Goal: Find specific fact: Find specific fact

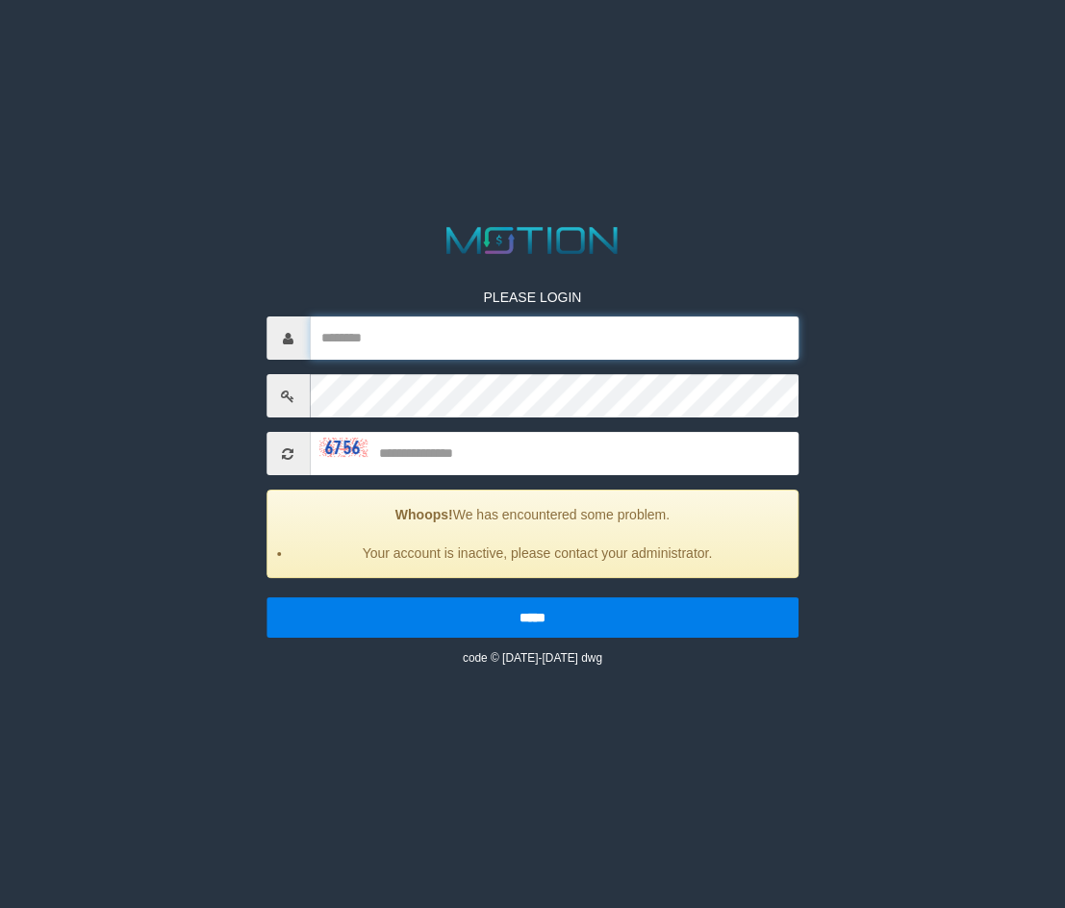
type input "*******"
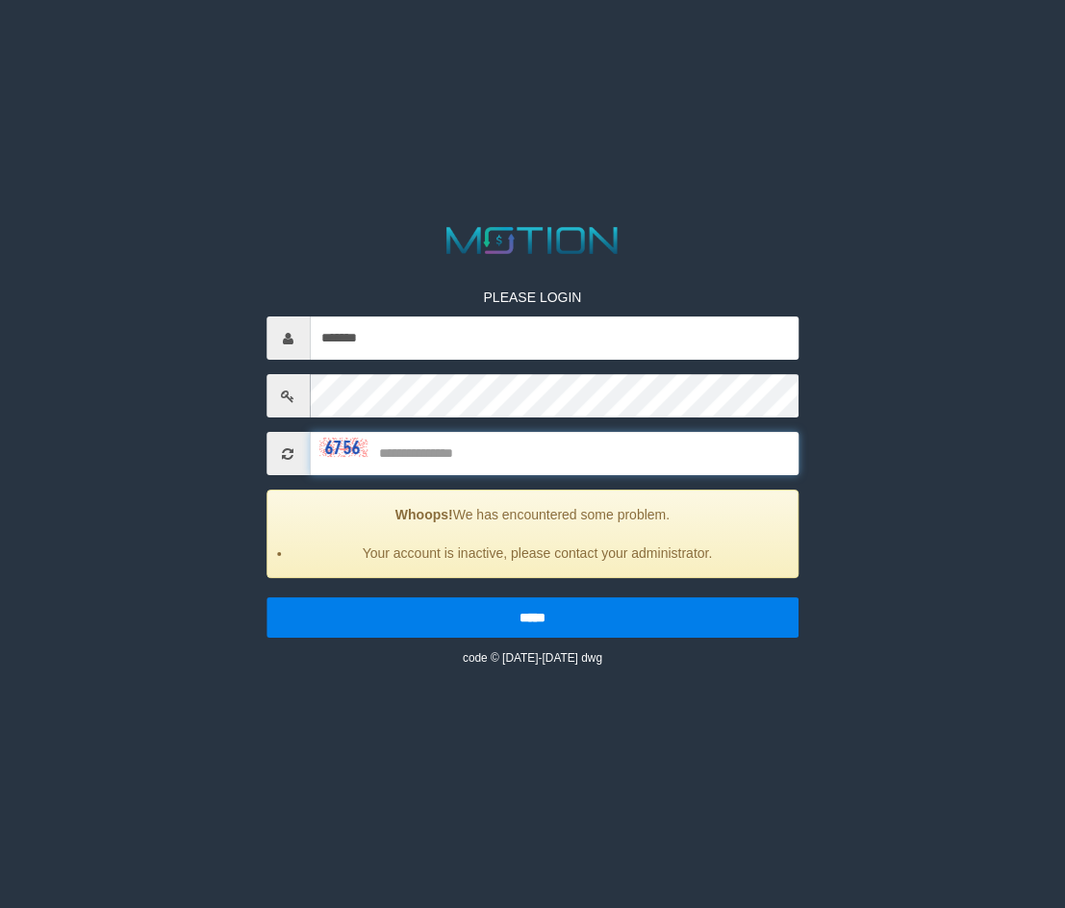
click at [469, 438] on input "text" at bounding box center [554, 453] width 489 height 43
type input "****"
click at [266, 597] on input "*****" at bounding box center [532, 617] width 533 height 40
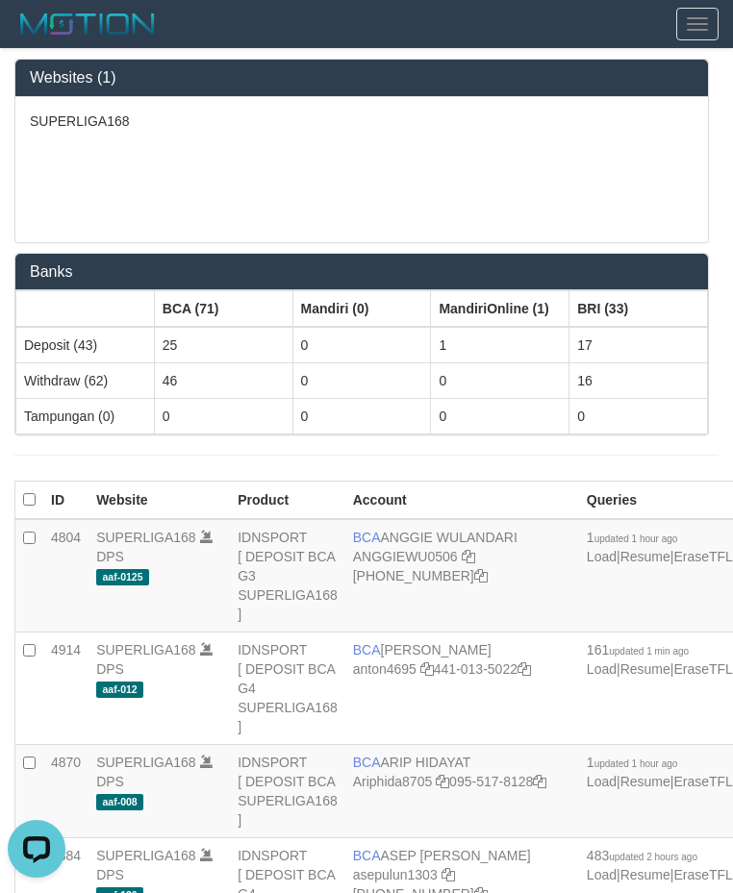
scroll to position [2878, 0]
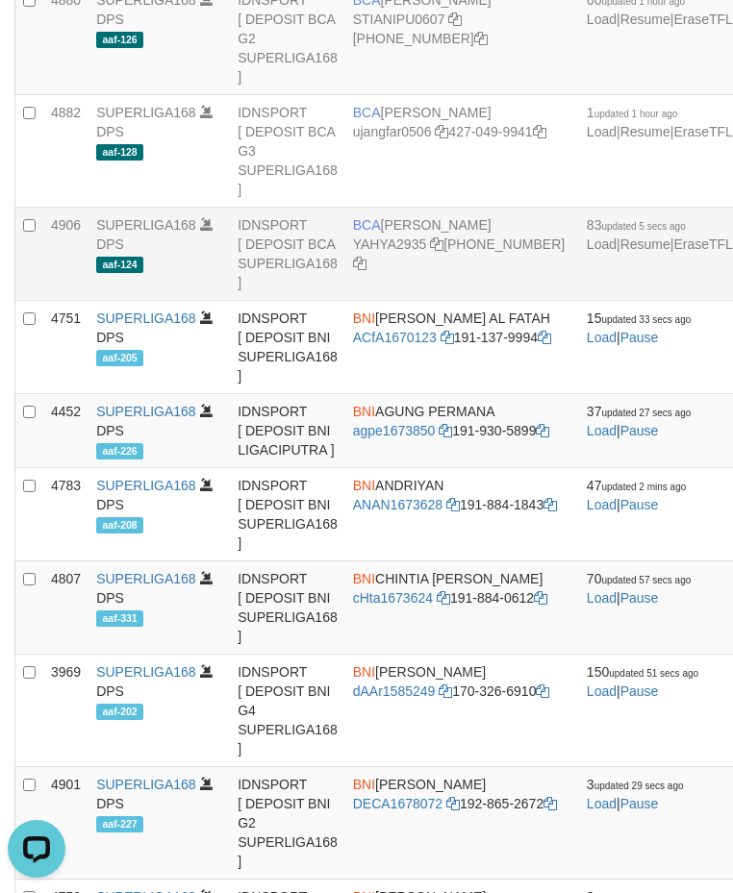
click at [408, 301] on td "BCA YAHYA YAHYA2935 406-230-1272" at bounding box center [462, 254] width 234 height 93
copy td "BCA YAHYA"
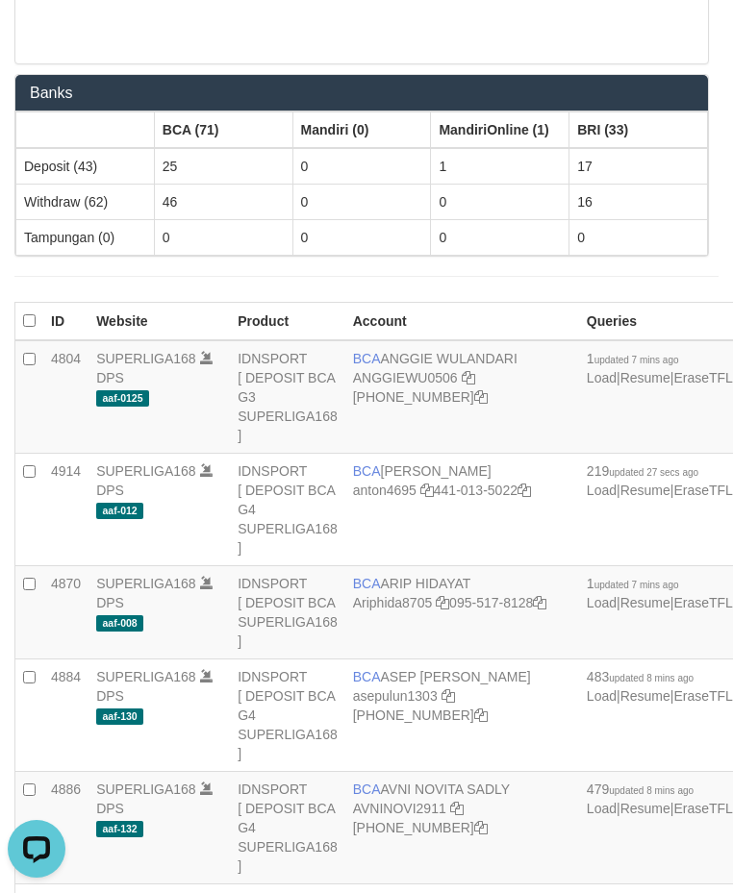
scroll to position [2878, 0]
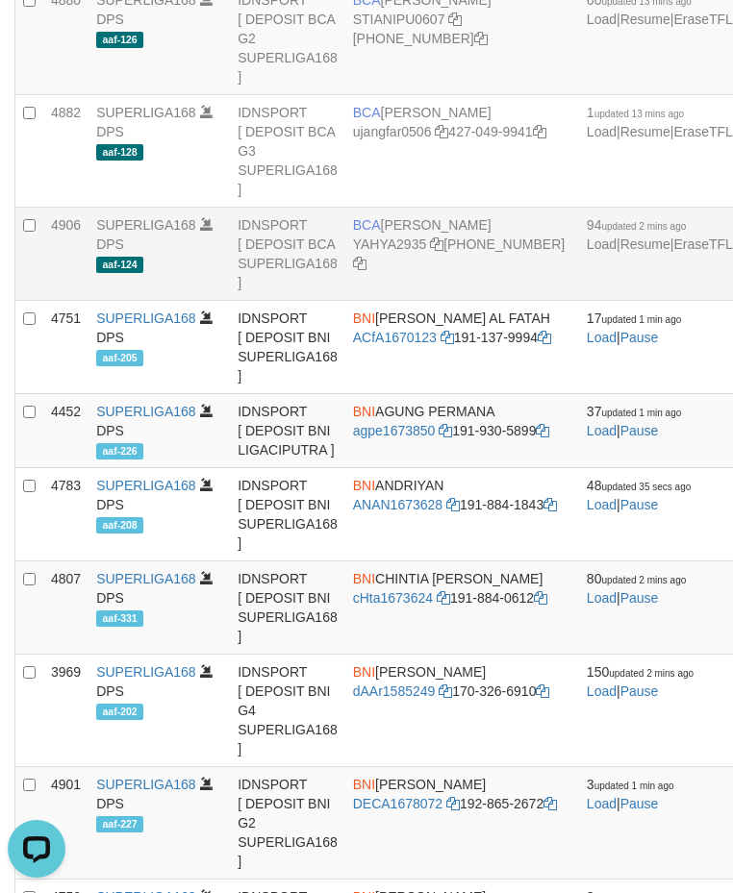
click at [397, 301] on td "BCA [PERSON_NAME] YAHYA2935 [PHONE_NUMBER]" at bounding box center [462, 254] width 234 height 93
click at [397, 301] on td "BCA YAHYA YAHYA2935 406-230-1272" at bounding box center [462, 254] width 234 height 93
copy td "BCA YAHYA"
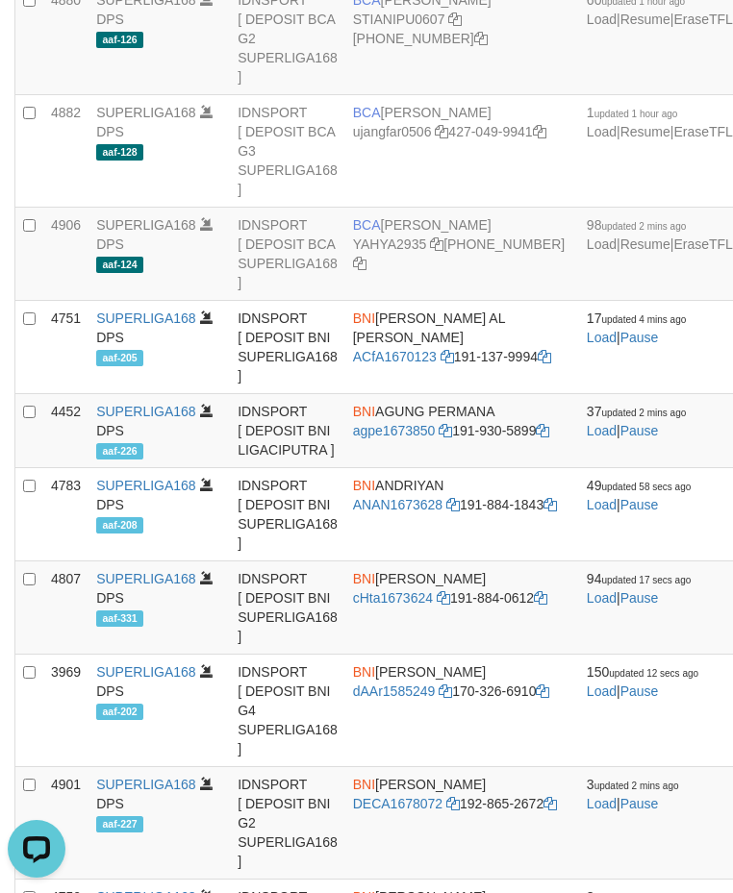
scroll to position [1191, 0]
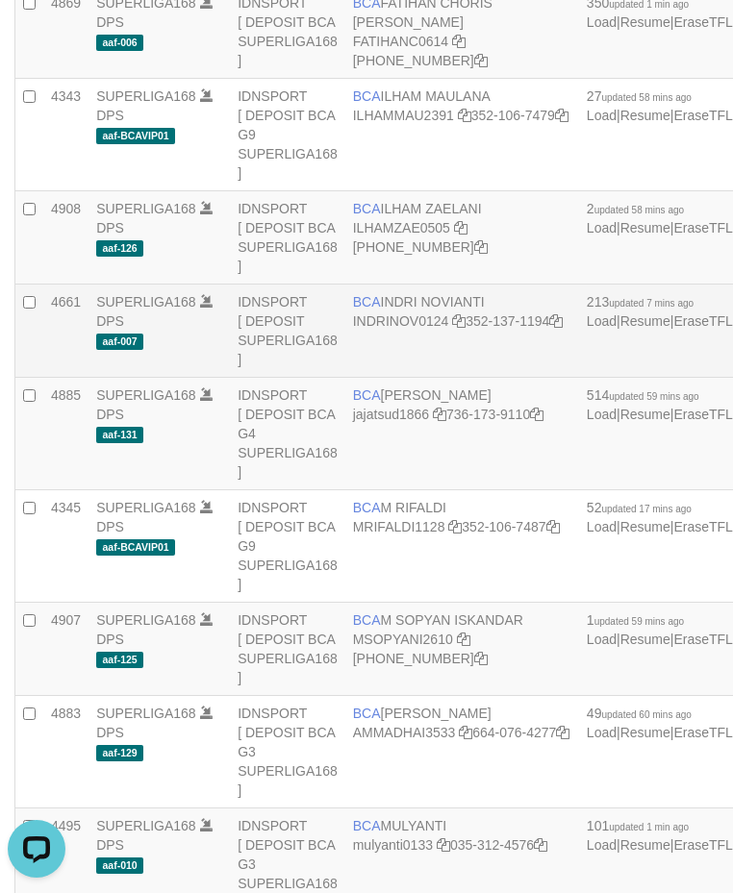
click at [389, 378] on td "BCA INDRI NOVIANTI INDRINOV0124 352-137-1194" at bounding box center [462, 331] width 234 height 93
copy td "BCA INDRI NOVIANTI"
click at [405, 378] on td "BCA INDRI NOVIANTI INDRINOV0124 352-137-1194" at bounding box center [462, 331] width 234 height 93
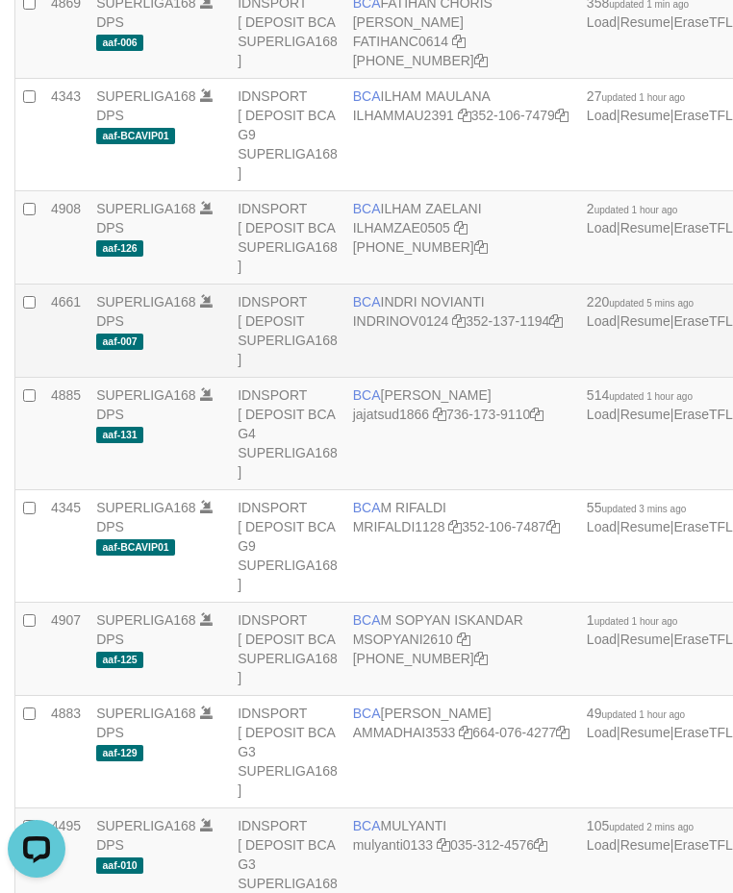
click at [405, 378] on td "BCA INDRI NOVIANTI INDRINOV0124 352-137-1194" at bounding box center [462, 331] width 234 height 93
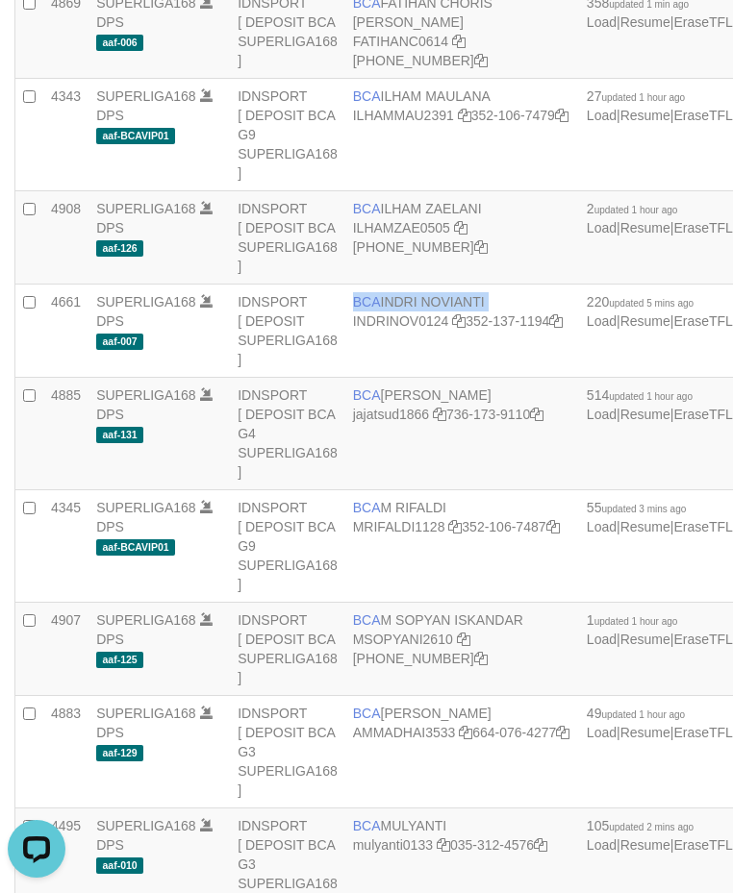
copy td "BCA INDRI NOVIANTI"
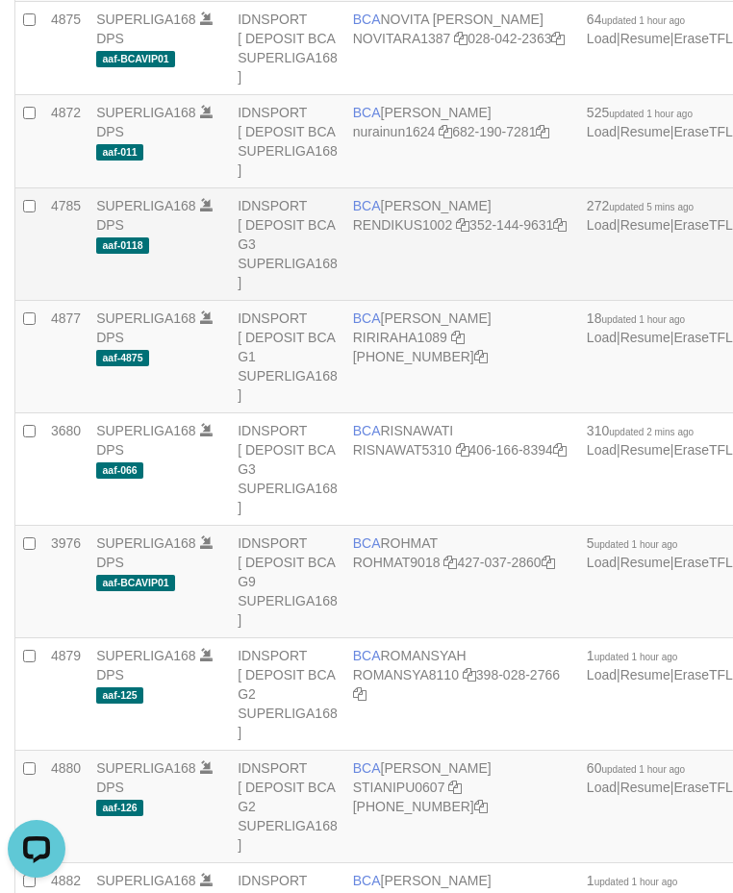
click at [413, 301] on td "BCA RENDI KUSTANDAR RENDIKUS1002 352-144-9631" at bounding box center [462, 244] width 234 height 113
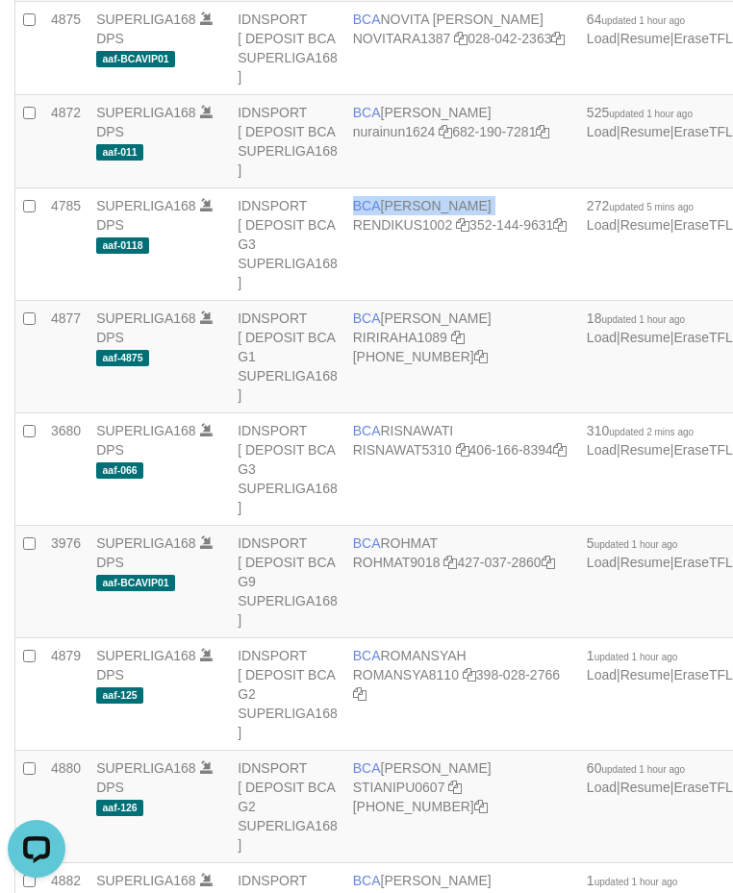
copy td "BCA RENDI KUSTANDAR"
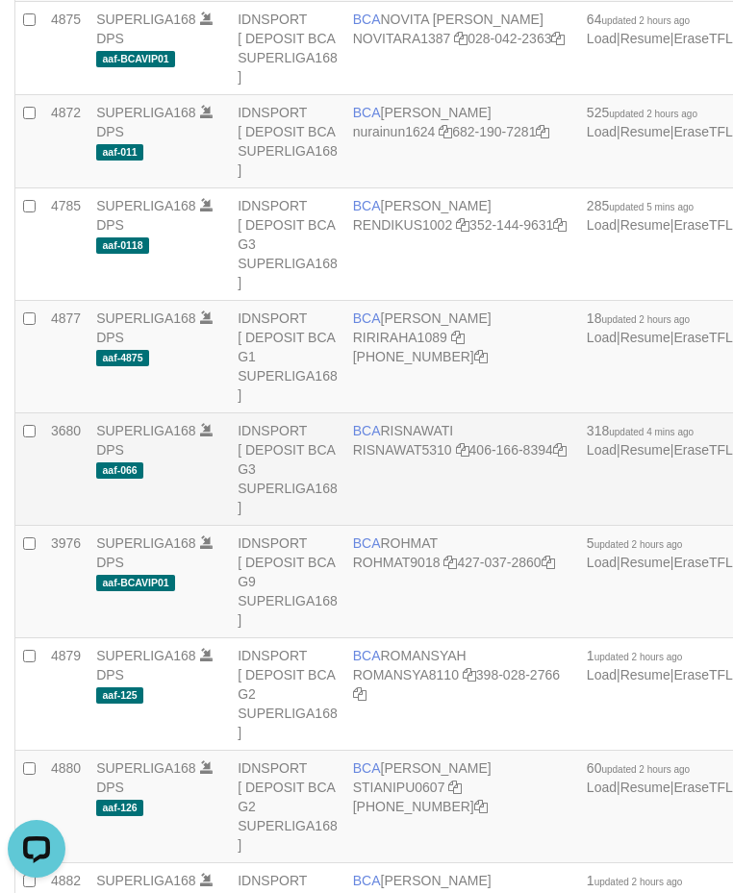
click at [414, 526] on td "BCA RISNAWATI RISNAWAT5310 406-166-8394" at bounding box center [462, 470] width 234 height 113
copy td "BCA RISNAWATI"
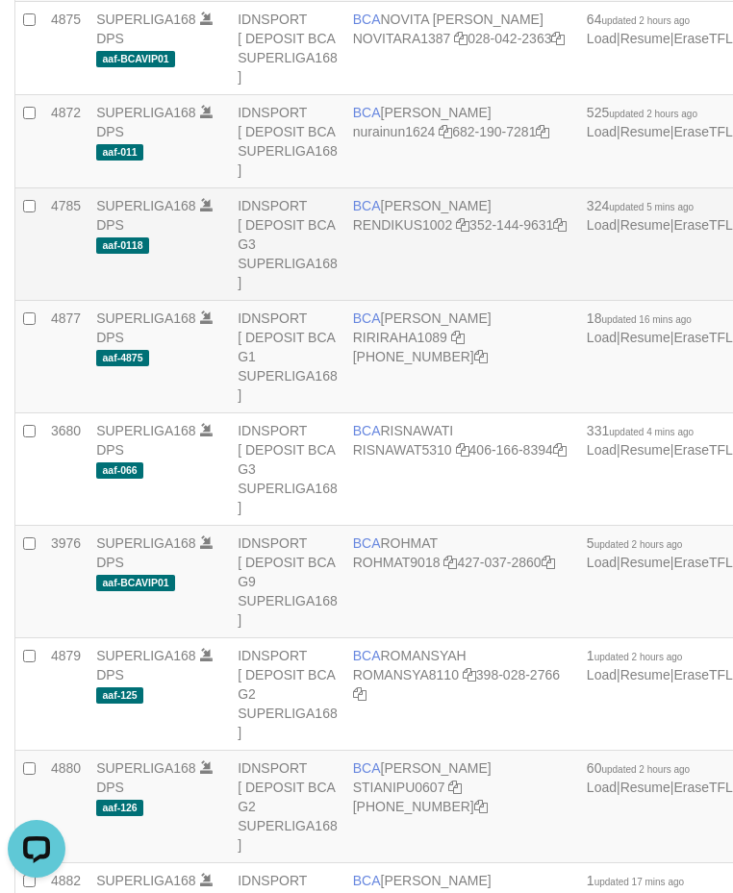
click at [395, 301] on td "BCA [PERSON_NAME] RENDIKUS1002 352-144-9631" at bounding box center [462, 244] width 234 height 113
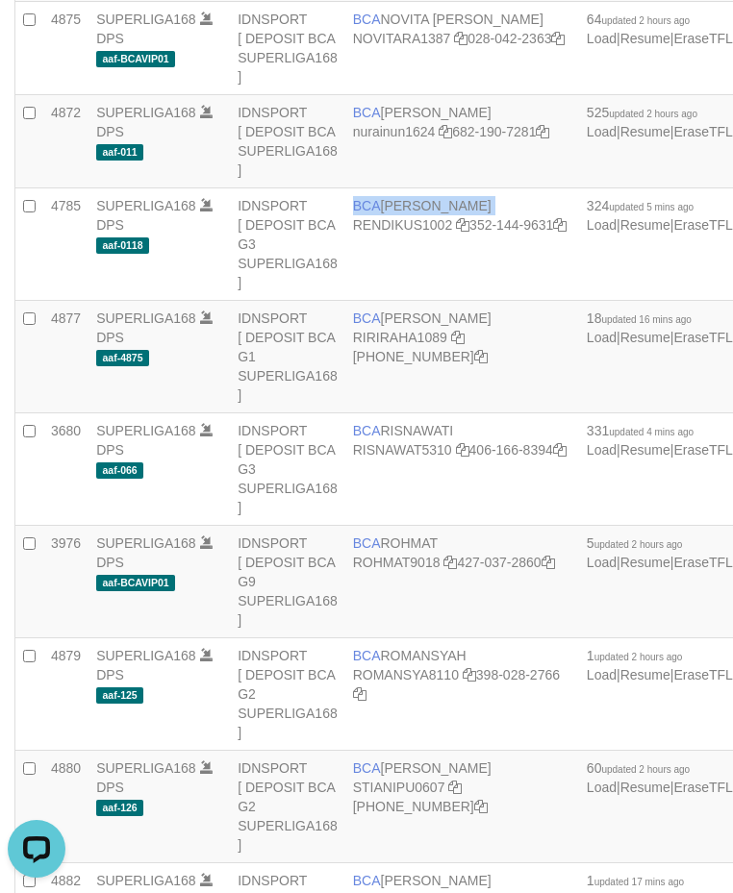
copy td "BCA [PERSON_NAME]"
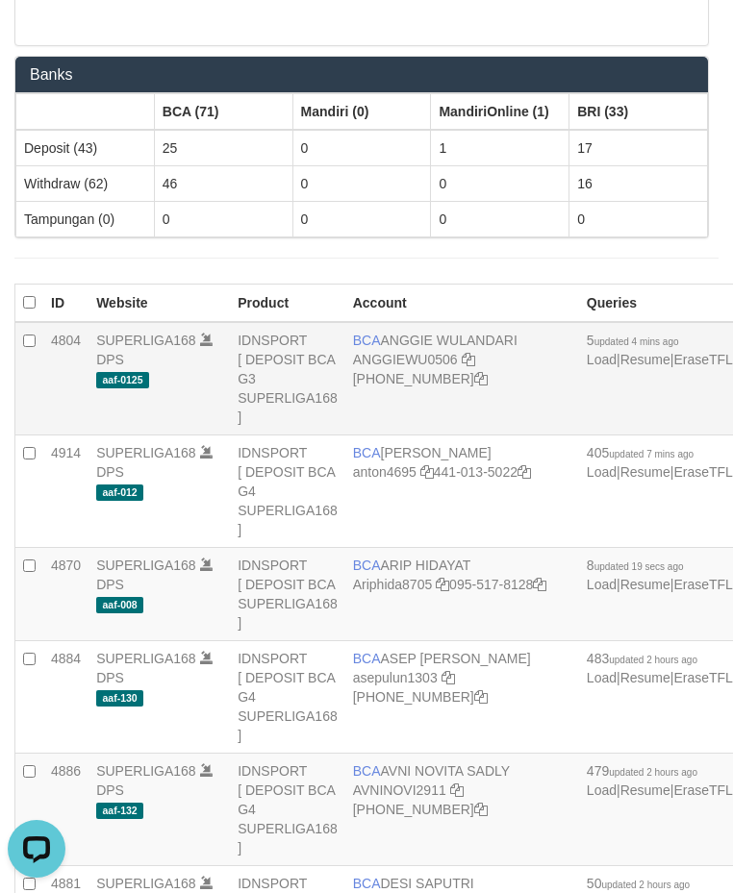
click at [423, 398] on td "BCA ANGGIE WULANDARI ANGGIEWU0506 406-221-3373" at bounding box center [462, 378] width 234 height 113
drag, startPoint x: 419, startPoint y: 396, endPoint x: 360, endPoint y: 386, distance: 60.6
click at [390, 397] on td "BCA ANGGIE WULANDARI ANGGIEWU0506 406-221-3373" at bounding box center [462, 378] width 234 height 113
click at [360, 348] on span "BCA" at bounding box center [367, 340] width 28 height 15
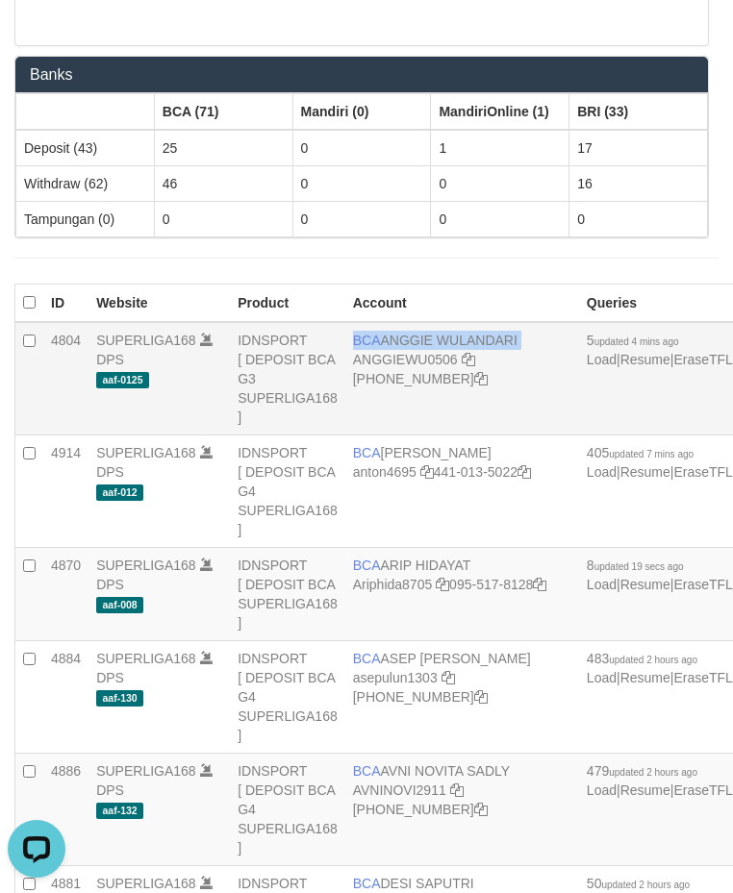
click at [360, 348] on span "BCA" at bounding box center [367, 340] width 28 height 15
copy td "BCA ANGGIE WULANDARI"
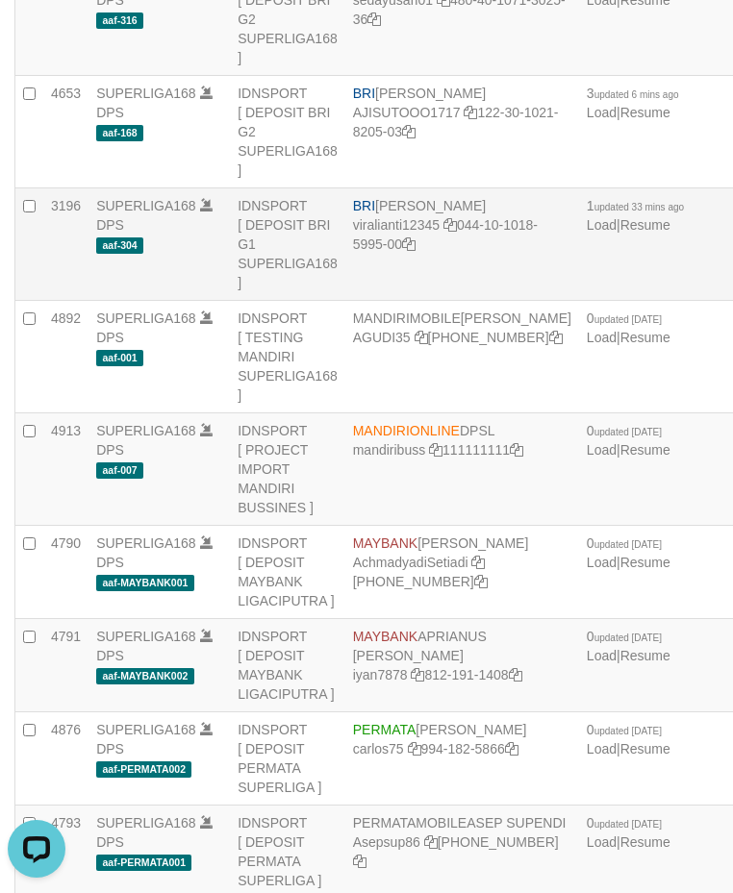
click at [444, 301] on td "BRI [PERSON_NAME] viralianti12345 044-10-1018-5995-00" at bounding box center [462, 244] width 234 height 113
copy td "BRI [PERSON_NAME]"
click at [425, 301] on td "BRI VIRA APRILIANTI viralianti12345 044-10-1018-5995-00" at bounding box center [462, 244] width 234 height 113
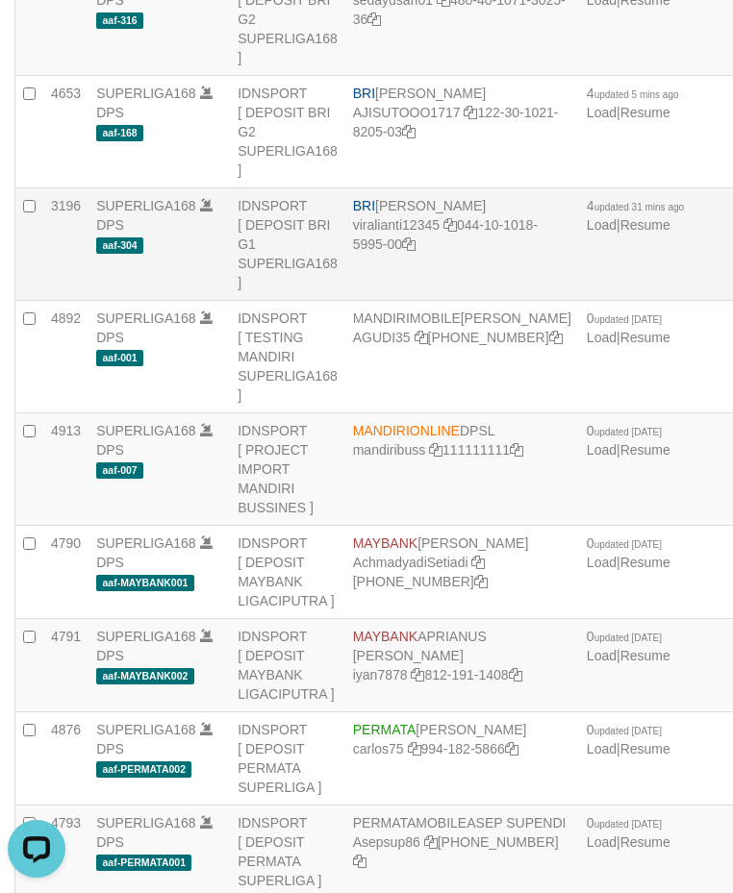
click at [425, 301] on td "BRI VIRA APRILIANTI viralianti12345 044-10-1018-5995-00" at bounding box center [462, 244] width 234 height 113
click at [423, 301] on td "BRI VIRA APRILIANTI viralianti12345 044-10-1018-5995-00" at bounding box center [462, 244] width 234 height 113
copy td "BRI VIRA APRILIANTI"
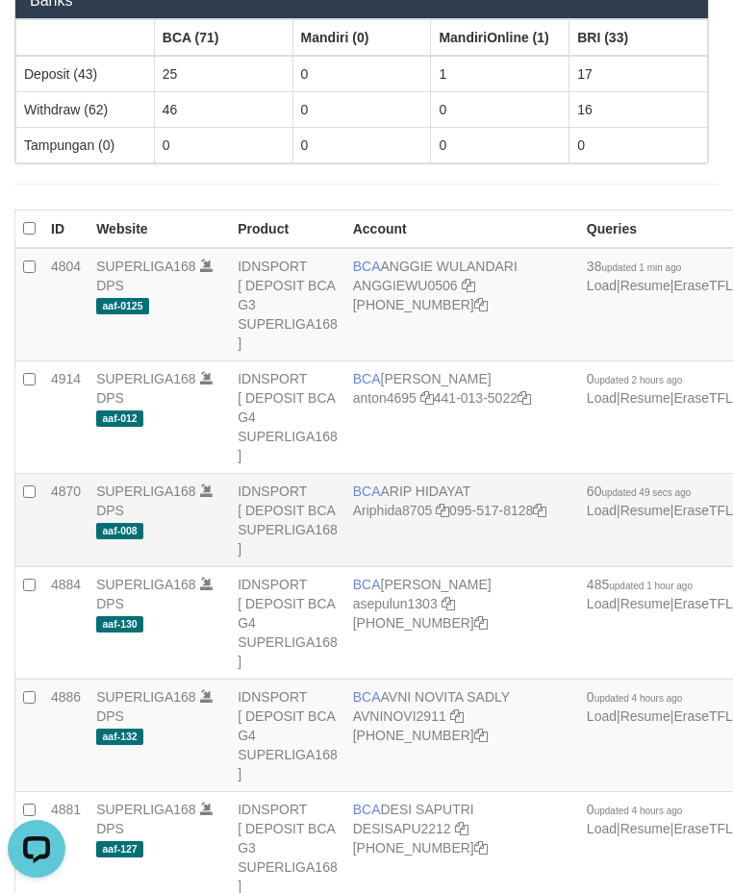
click at [397, 539] on td "BCA [PERSON_NAME] Ariphida8705 095-517-8128" at bounding box center [462, 520] width 234 height 93
copy td "BCA [PERSON_NAME]"
click at [411, 327] on td "BCA ANGGIE WULANDARI ANGGIEWU0506 [PHONE_NUMBER]" at bounding box center [462, 304] width 234 height 113
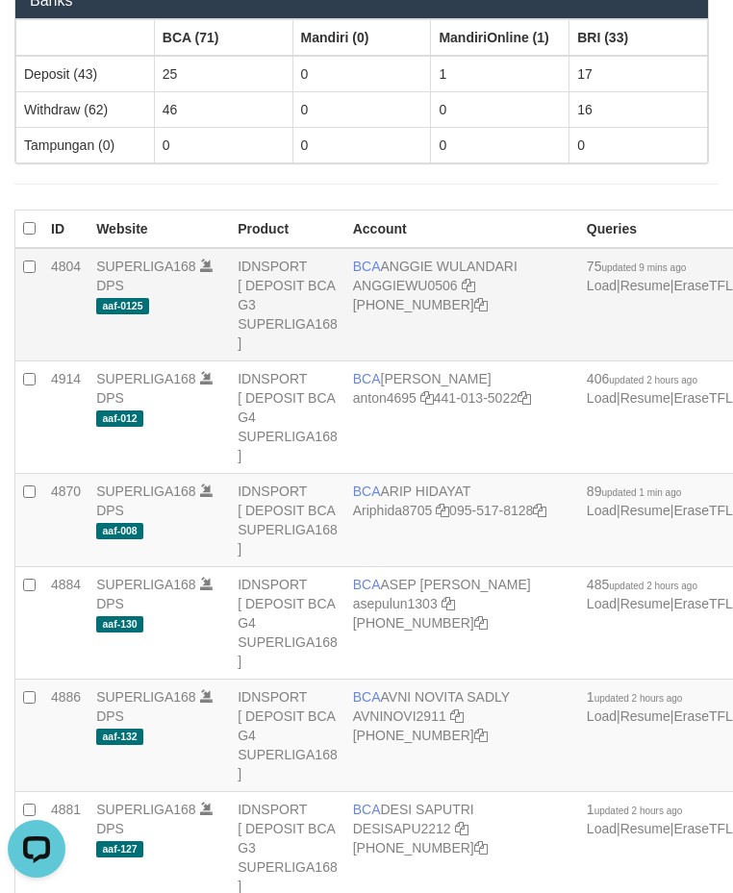
click at [411, 327] on td "BCA ANGGIE WULANDARI ANGGIEWU0506 [PHONE_NUMBER]" at bounding box center [462, 304] width 234 height 113
copy td "BCA ANGGIE WULANDARI"
click at [412, 543] on td "BCA ARIP HIDAYAT Ariphida8705 095-517-8128" at bounding box center [462, 520] width 234 height 93
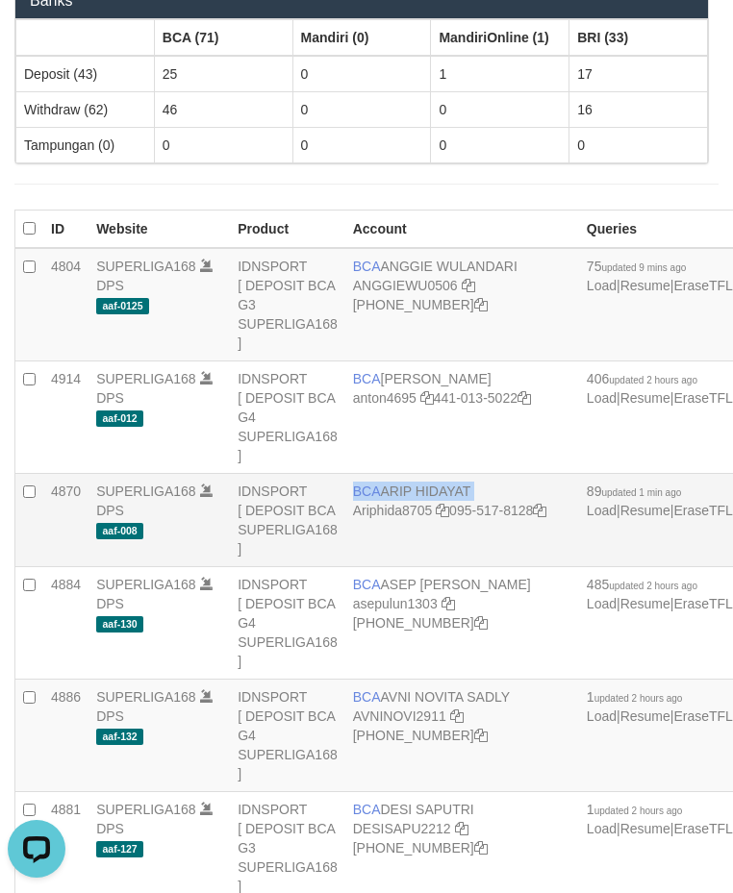
click at [412, 543] on td "BCA ARIP HIDAYAT Ariphida8705 095-517-8128" at bounding box center [462, 520] width 234 height 93
copy td "BCA ARIP HIDAYAT"
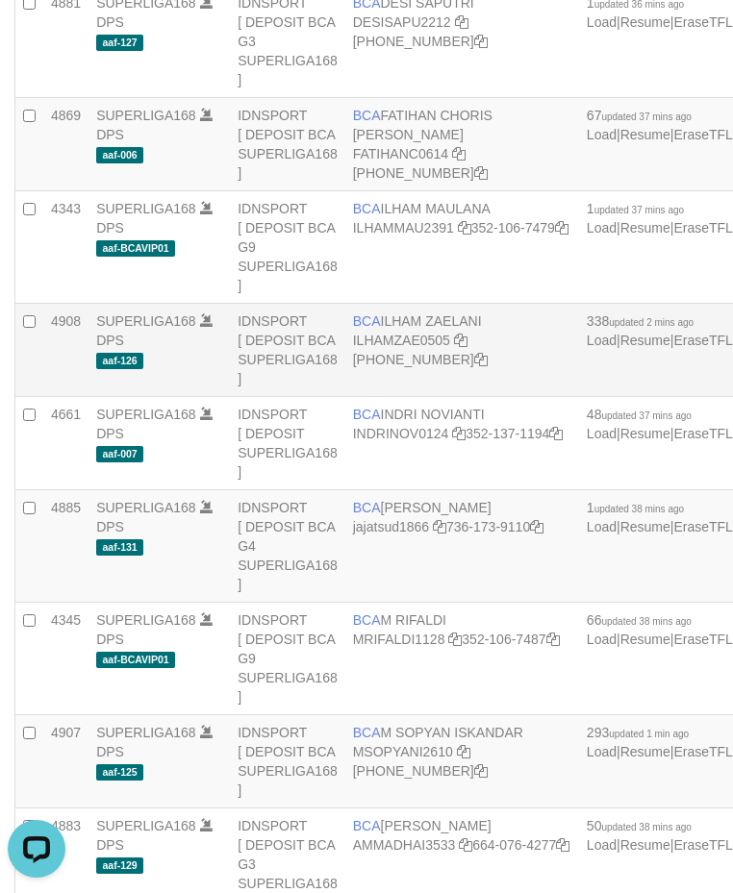
click at [383, 397] on td "BCA [PERSON_NAME] ILHAMZAE0505 [PHONE_NUMBER]" at bounding box center [462, 350] width 234 height 93
copy td "BCA ILHAM ZAELANI"
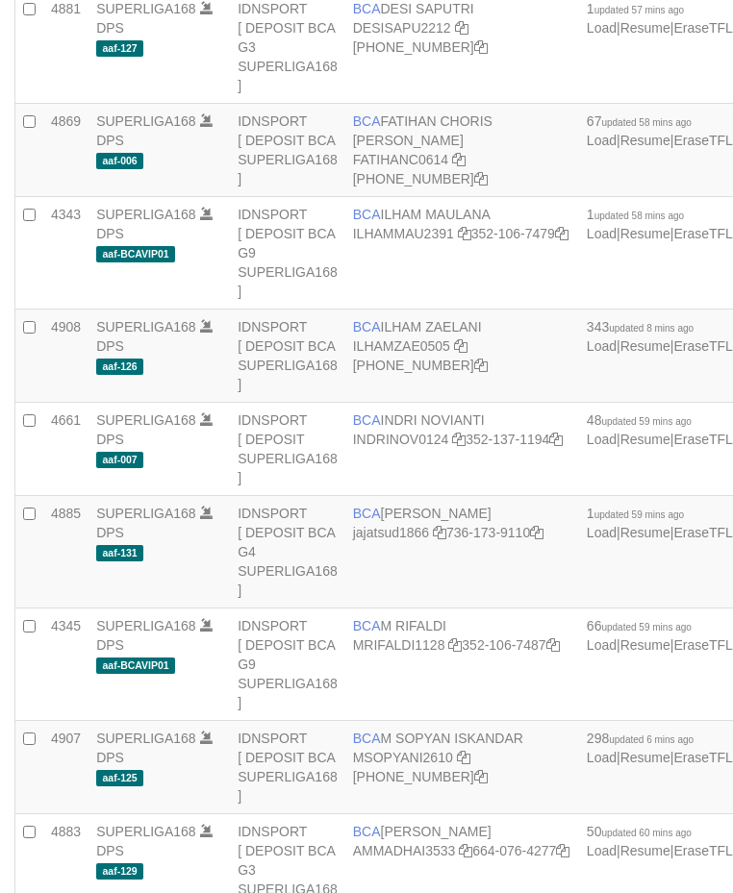
scroll to position [1078, 0]
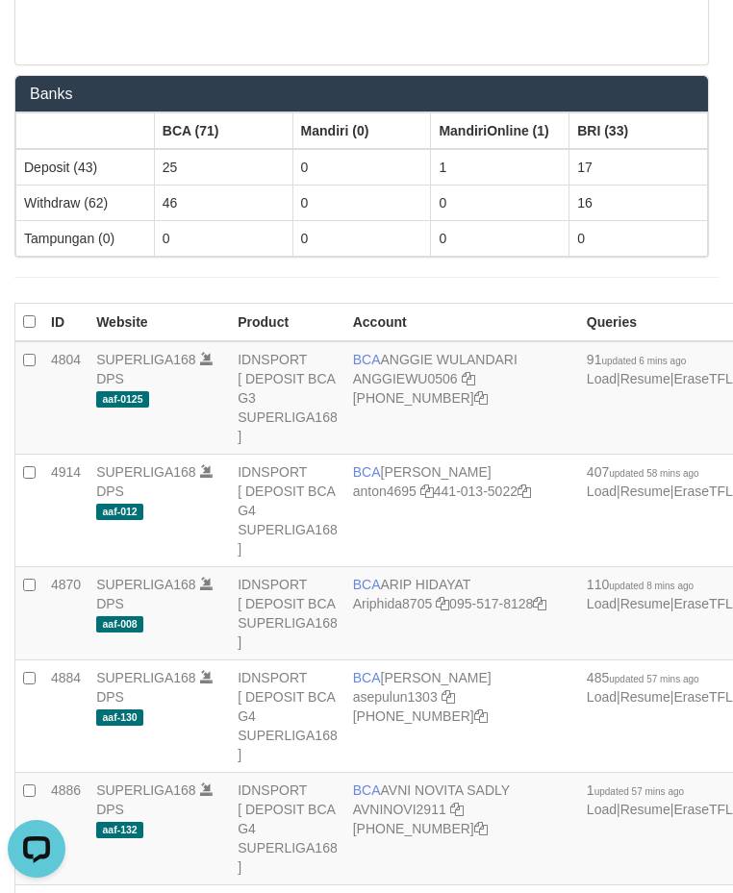
scroll to position [1078, 0]
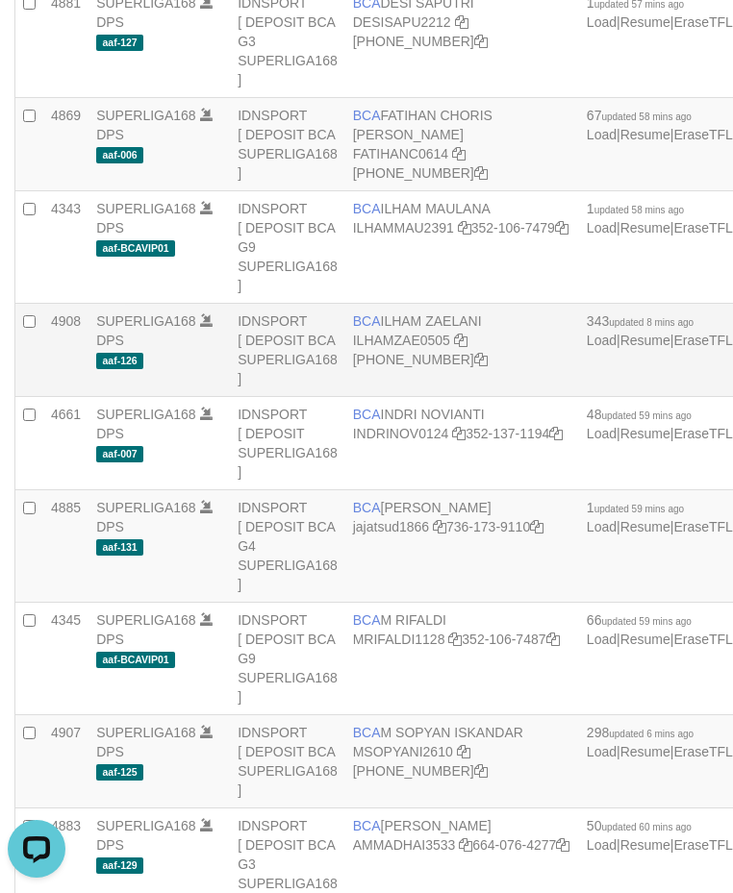
click at [429, 397] on td "BCA ILHAM ZAELANI ILHAMZAE0505 406-228-0631" at bounding box center [462, 350] width 234 height 93
copy td "BCA ILHAM ZAELANI"
click at [409, 397] on td "BCA [GEOGRAPHIC_DATA] ILHAMZAE0505 [PHONE_NUMBER]" at bounding box center [462, 350] width 234 height 93
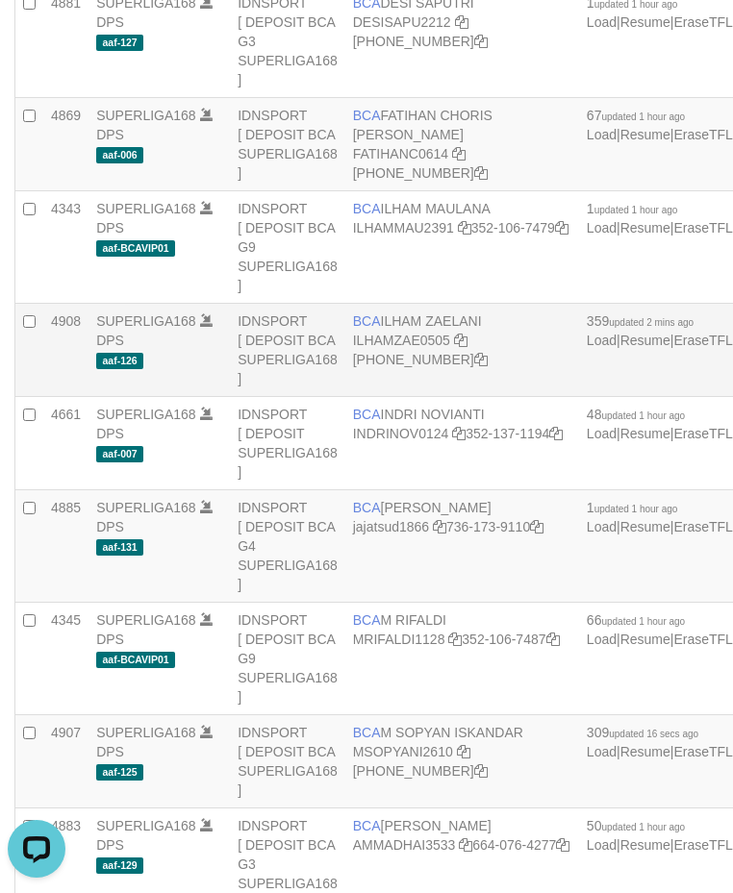
click at [409, 397] on td "BCA [GEOGRAPHIC_DATA] ILHAMZAE0505 [PHONE_NUMBER]" at bounding box center [462, 350] width 234 height 93
copy td "BCA ILHAM ZAELANI"
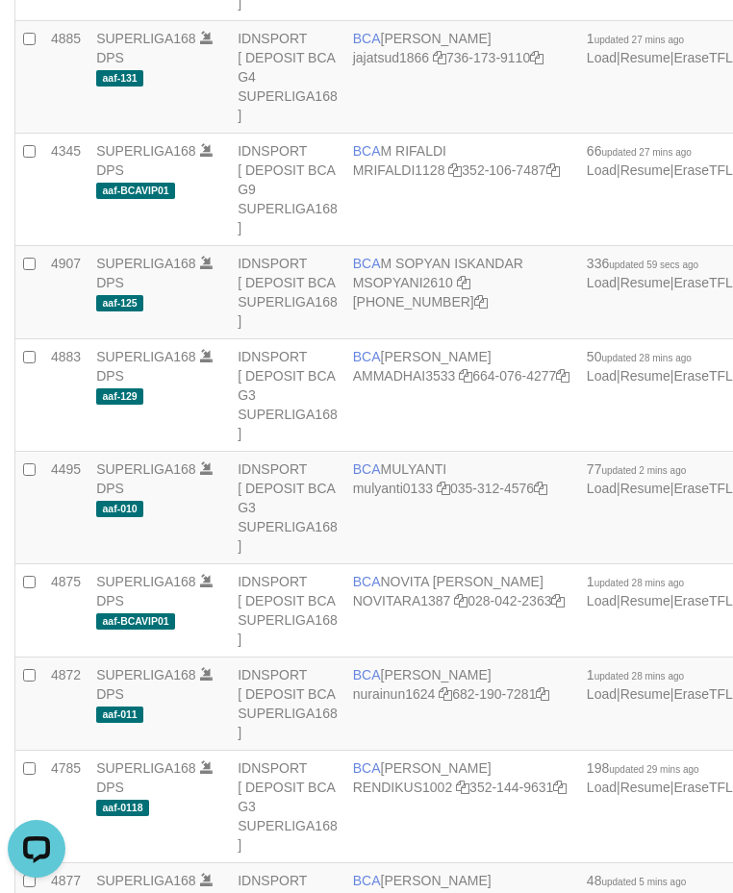
scroll to position [403, 0]
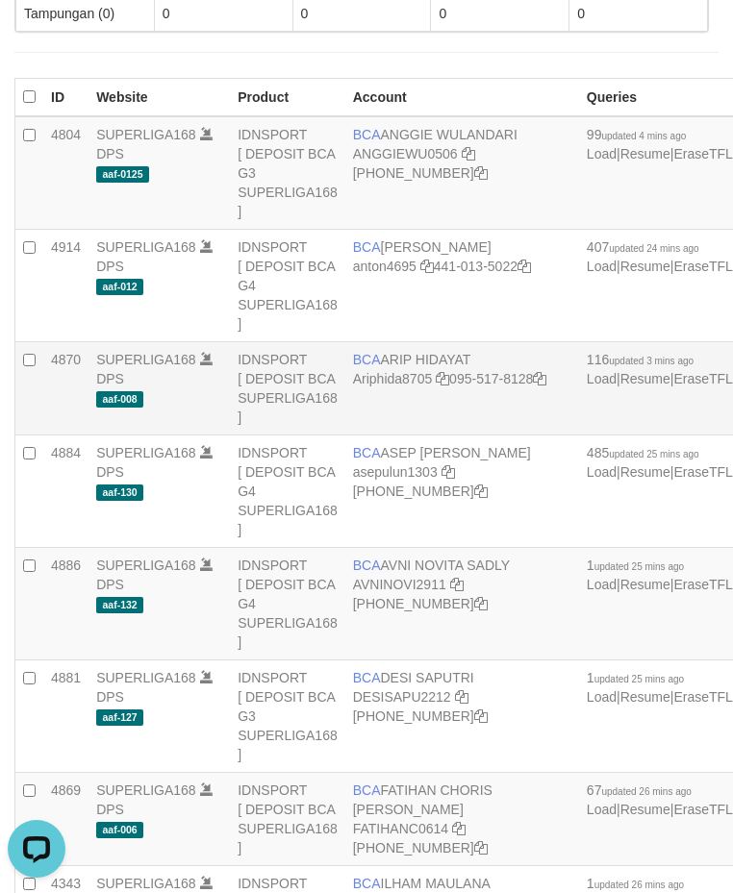
click at [399, 408] on td "BCA ARIP HIDAYAT Ariphida8705 095-517-8128" at bounding box center [462, 388] width 234 height 93
click at [401, 408] on td "BCA ARIP HIDAYAT Ariphida8705 095-517-8128" at bounding box center [462, 388] width 234 height 93
click at [397, 406] on td "BCA ARIP HIDAYAT Ariphida8705 095-517-8128" at bounding box center [462, 388] width 234 height 93
copy td "BCA ARIP HIDAYAT"
